Goal: Complete application form

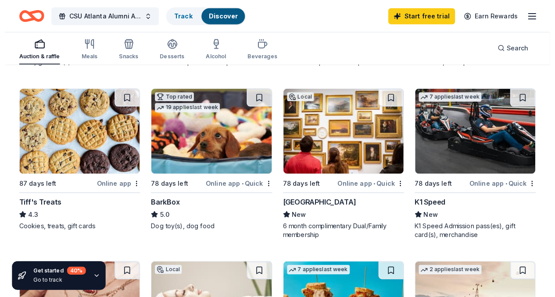
scroll to position [237, 0]
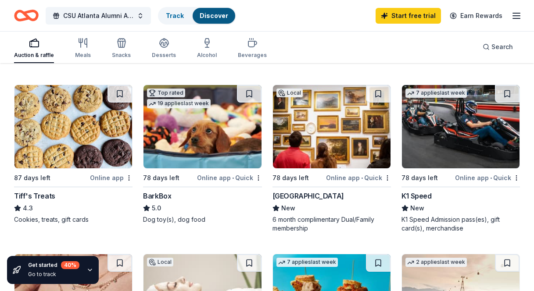
click at [57, 175] on div "87 days left" at bounding box center [51, 177] width 74 height 11
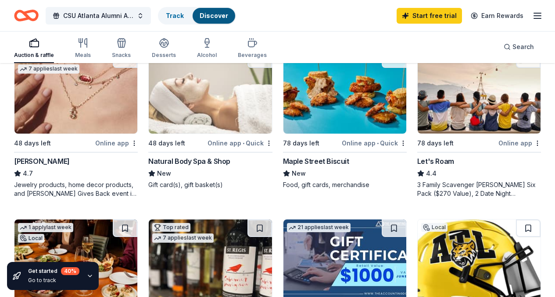
scroll to position [444, 0]
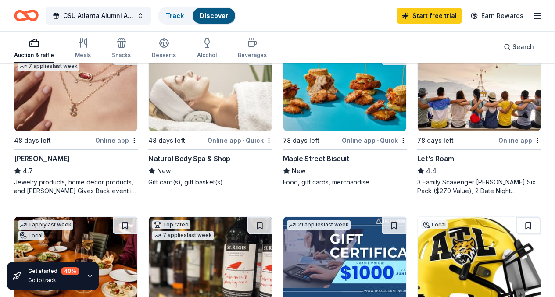
click at [283, 158] on div "Maple Street Biscuit" at bounding box center [316, 158] width 66 height 11
click at [532, 17] on icon "button" at bounding box center [537, 16] width 11 height 11
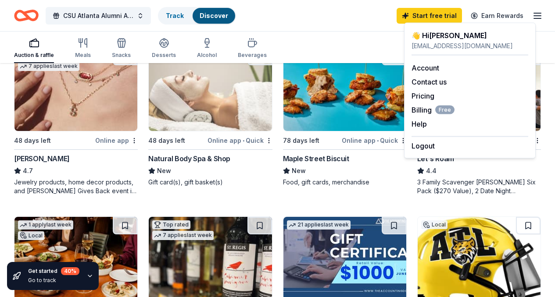
click at [533, 39] on div "Auction & raffle Meals Snacks Desserts Alcohol Beverages Search" at bounding box center [277, 47] width 555 height 32
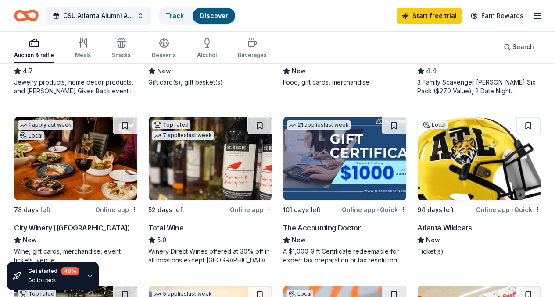
scroll to position [547, 0]
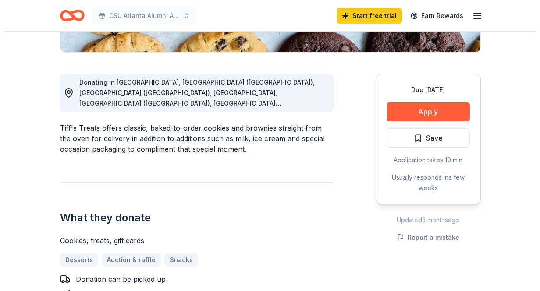
scroll to position [213, 0]
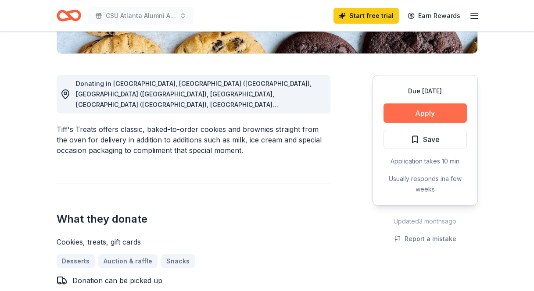
click at [424, 110] on button "Apply" at bounding box center [424, 112] width 83 height 19
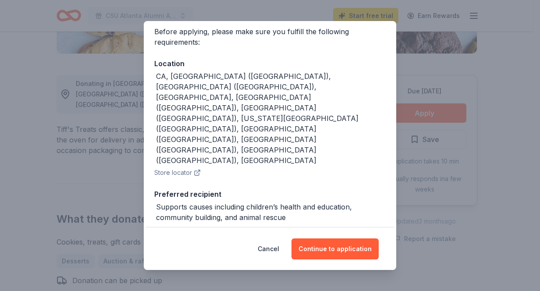
scroll to position [81, 0]
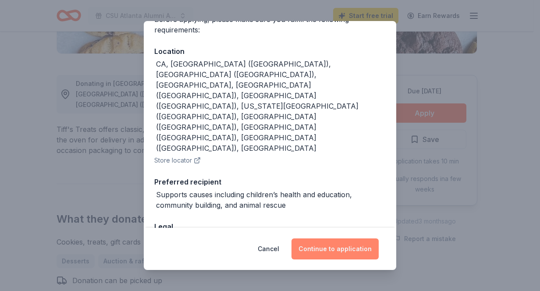
click at [323, 251] on button "Continue to application" at bounding box center [335, 249] width 87 height 21
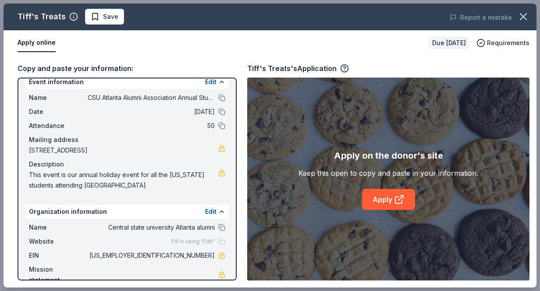
scroll to position [0, 0]
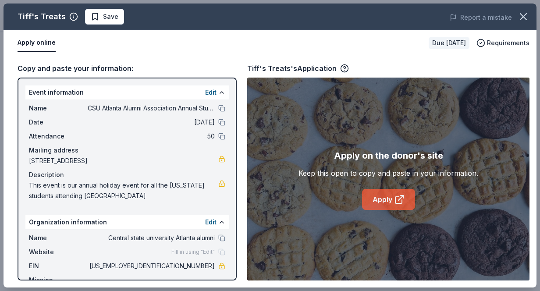
click at [381, 203] on link "Apply" at bounding box center [388, 199] width 53 height 21
click at [44, 42] on button "Apply online" at bounding box center [37, 43] width 38 height 18
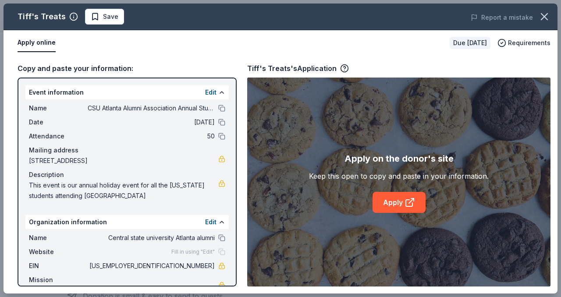
scroll to position [21, 0]
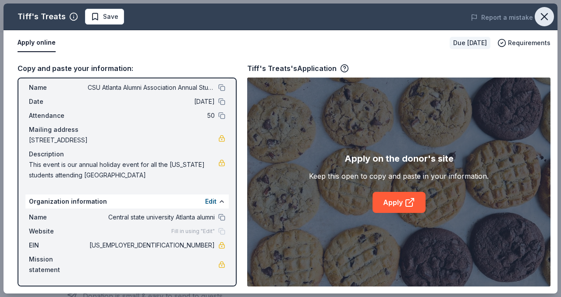
click at [533, 16] on icon "button" at bounding box center [544, 17] width 12 height 12
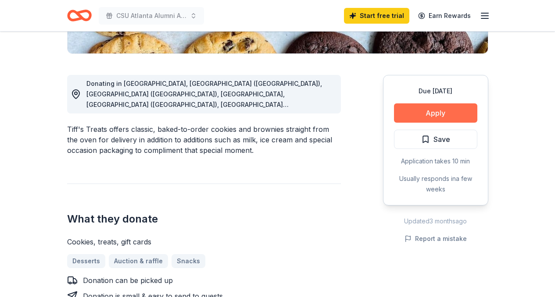
click at [432, 117] on button "Apply" at bounding box center [435, 112] width 83 height 19
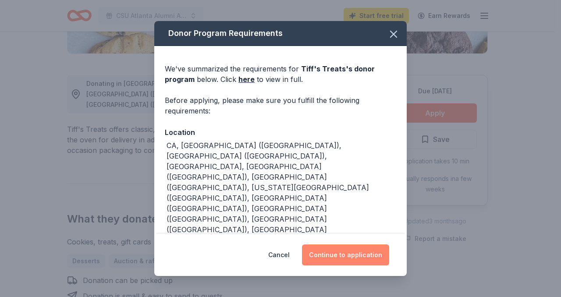
click at [345, 256] on button "Continue to application" at bounding box center [345, 255] width 87 height 21
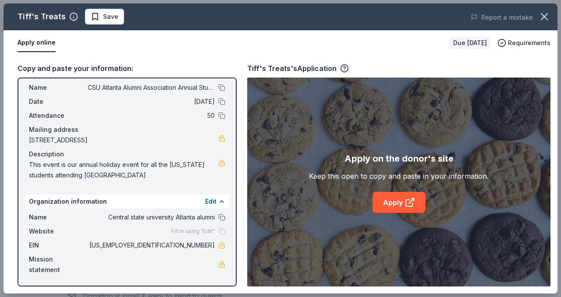
scroll to position [0, 0]
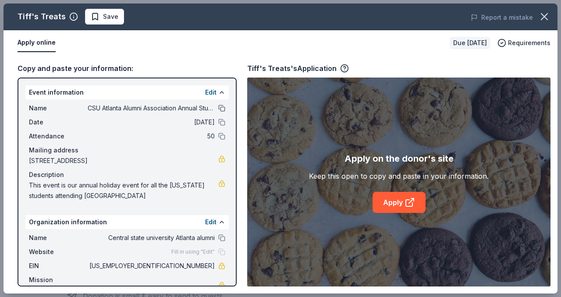
click at [218, 109] on button at bounding box center [221, 108] width 7 height 7
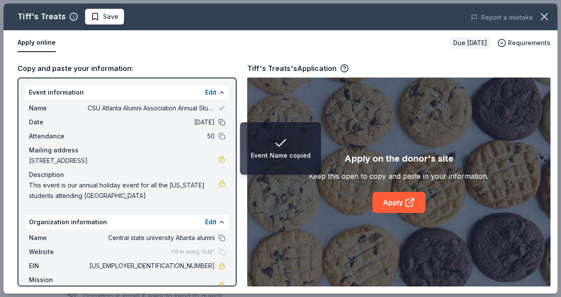
click at [218, 125] on button at bounding box center [221, 122] width 7 height 7
click at [218, 140] on button at bounding box center [221, 136] width 7 height 7
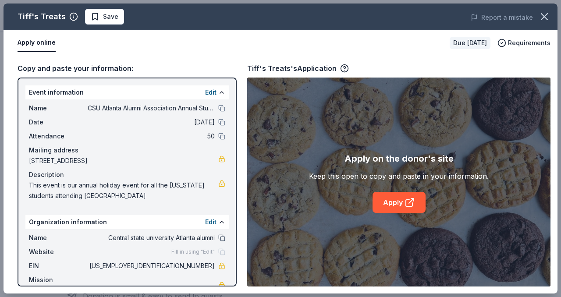
click at [218, 238] on button at bounding box center [221, 238] width 7 height 7
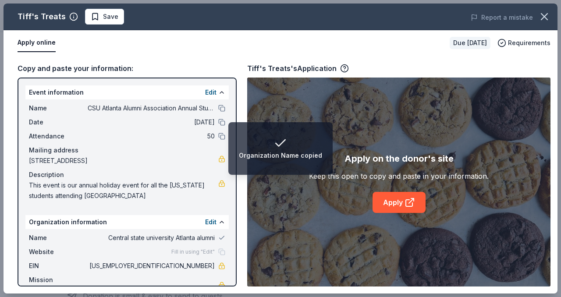
scroll to position [21, 0]
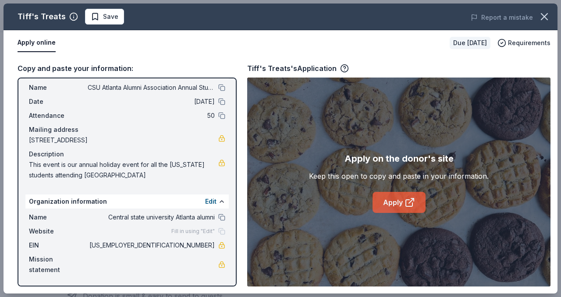
click at [401, 206] on link "Apply" at bounding box center [399, 202] width 53 height 21
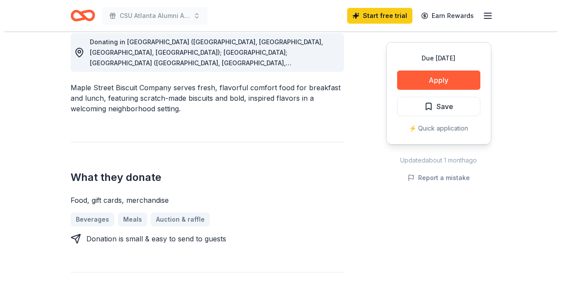
scroll to position [253, 0]
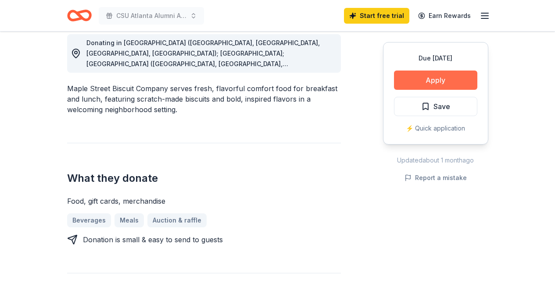
click at [431, 83] on button "Apply" at bounding box center [435, 80] width 83 height 19
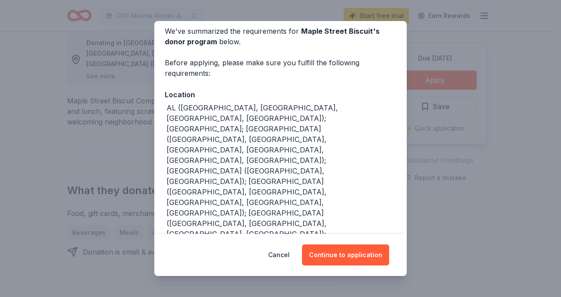
scroll to position [38, 0]
click at [338, 258] on button "Continue to application" at bounding box center [345, 255] width 87 height 21
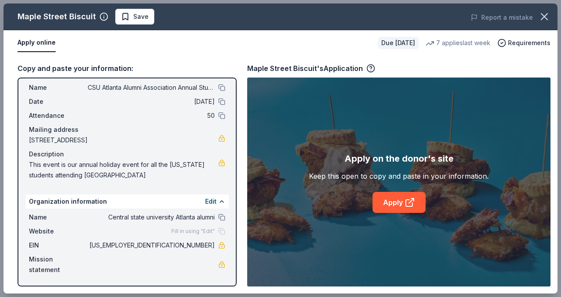
scroll to position [0, 0]
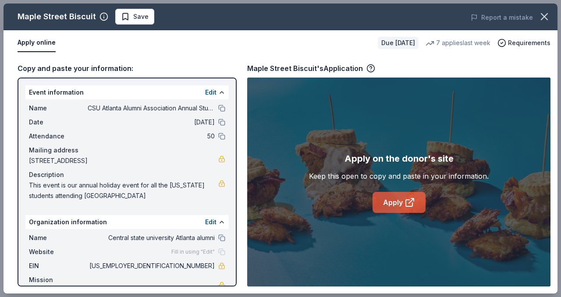
click at [395, 203] on link "Apply" at bounding box center [399, 202] width 53 height 21
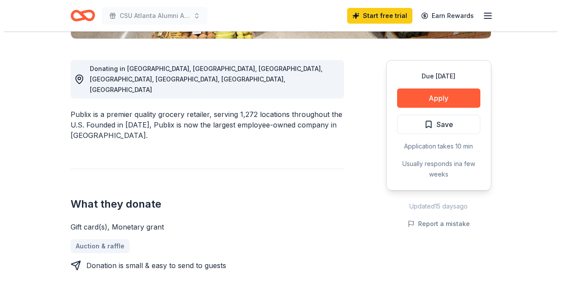
scroll to position [229, 0]
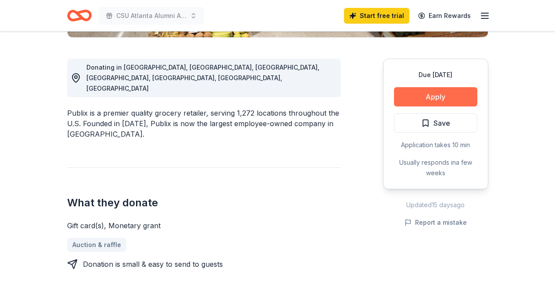
click at [432, 96] on button "Apply" at bounding box center [435, 96] width 83 height 19
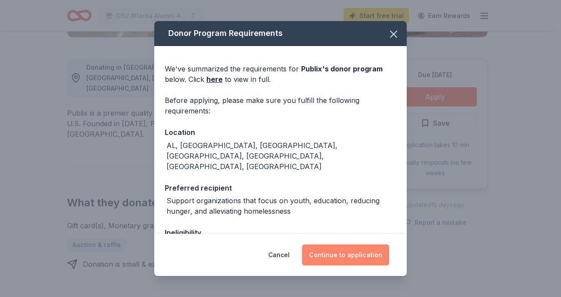
click at [343, 259] on button "Continue to application" at bounding box center [345, 255] width 87 height 21
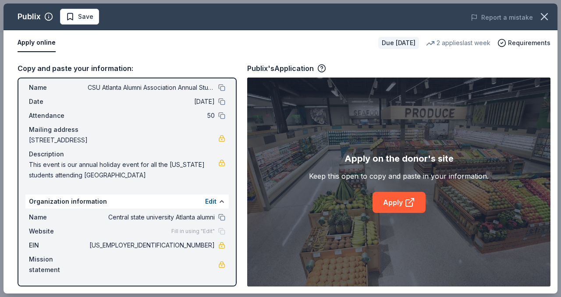
scroll to position [0, 0]
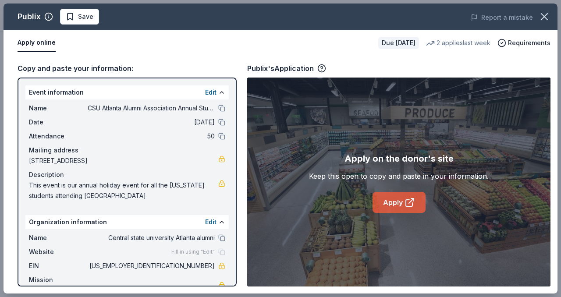
click at [410, 204] on icon at bounding box center [410, 202] width 11 height 11
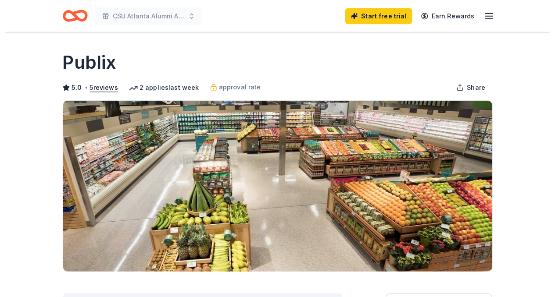
scroll to position [229, 0]
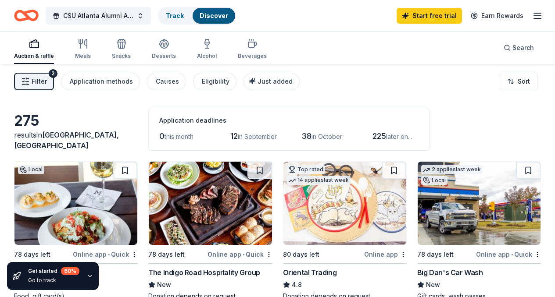
drag, startPoint x: 554, startPoint y: 56, endPoint x: 553, endPoint y: 80, distance: 24.6
click at [184, 15] on link "Track" at bounding box center [175, 15] width 18 height 7
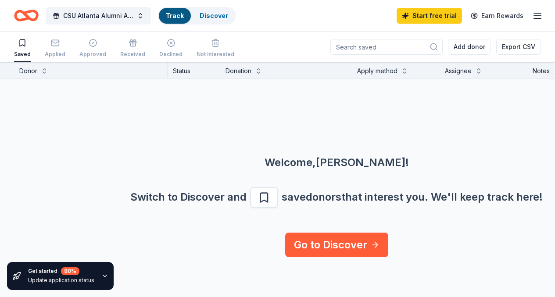
scroll to position [0, 0]
click at [217, 15] on link "Discover" at bounding box center [213, 15] width 28 height 7
